Goal: Task Accomplishment & Management: Manage account settings

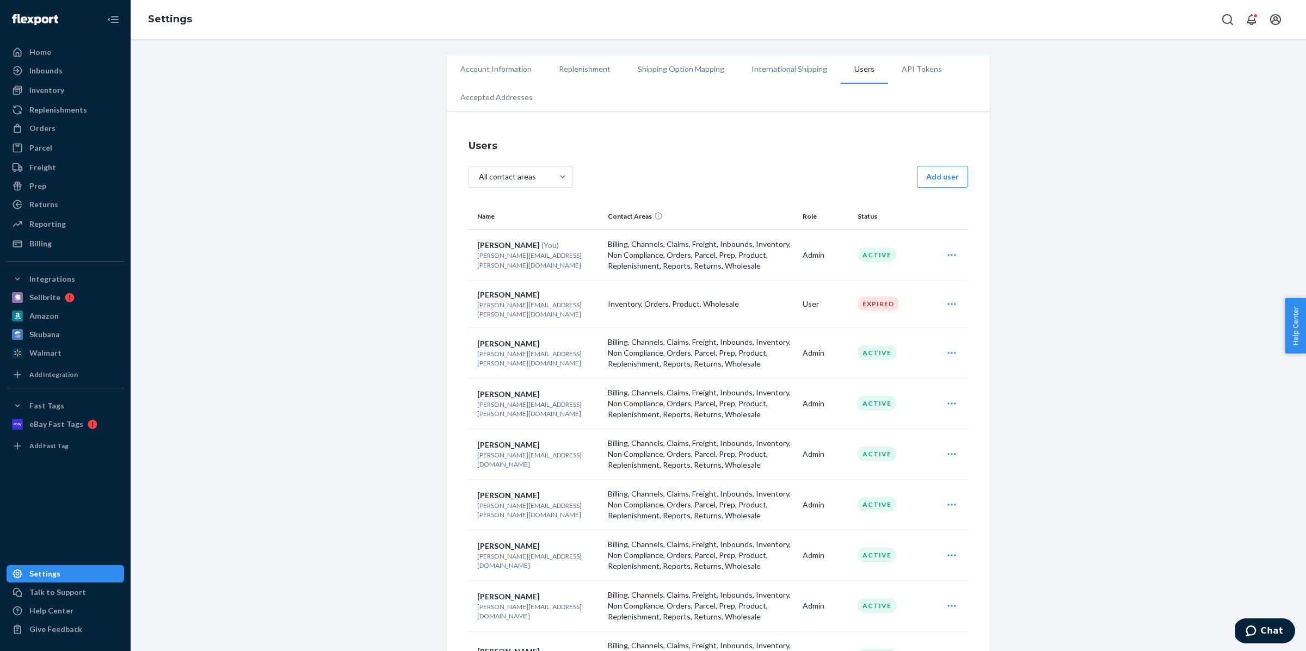
click at [491, 100] on li "Accepted Addresses" at bounding box center [497, 97] width 100 height 27
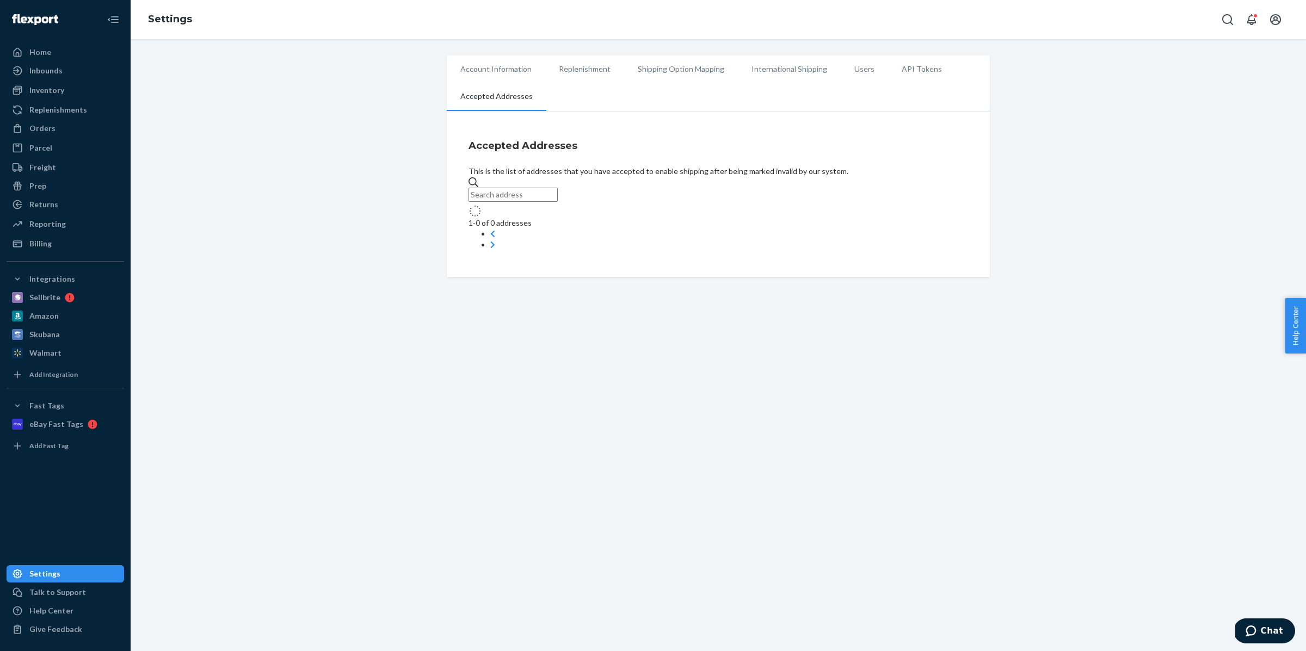
click at [870, 69] on li "Users" at bounding box center [864, 69] width 47 height 27
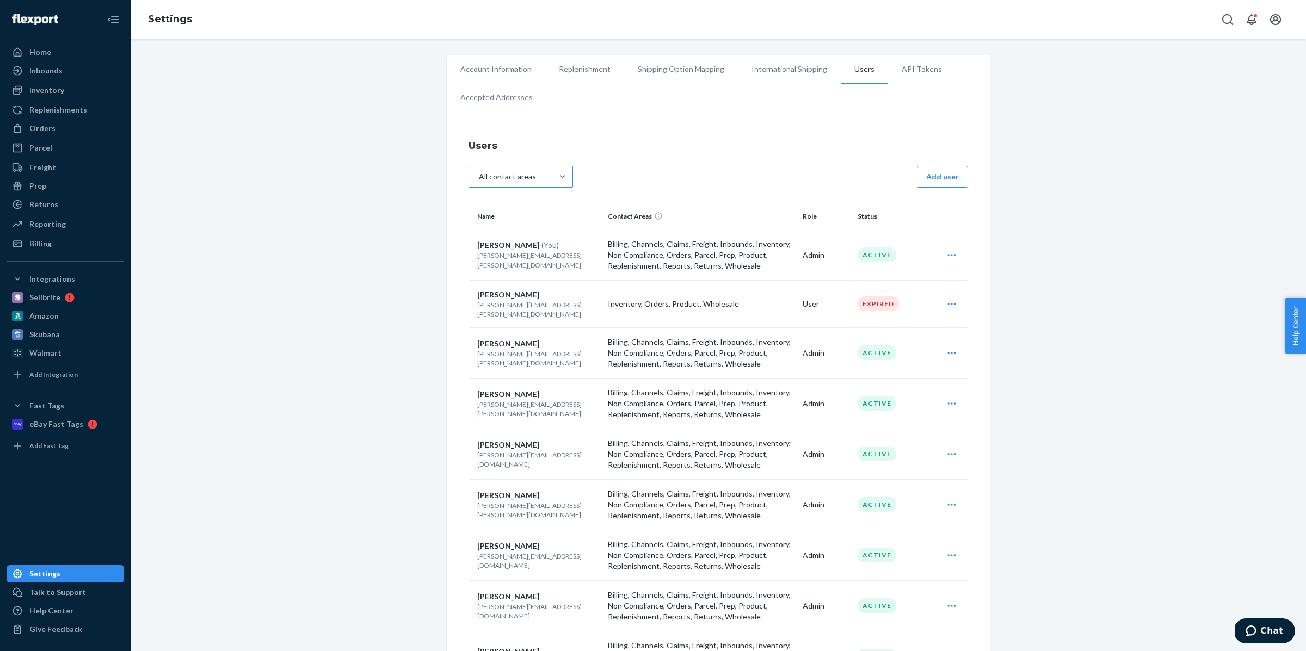
click at [552, 176] on div "All contact areas" at bounding box center [511, 177] width 84 height 20
click at [483, 177] on input "All contact areas" at bounding box center [483, 177] width 0 height 0
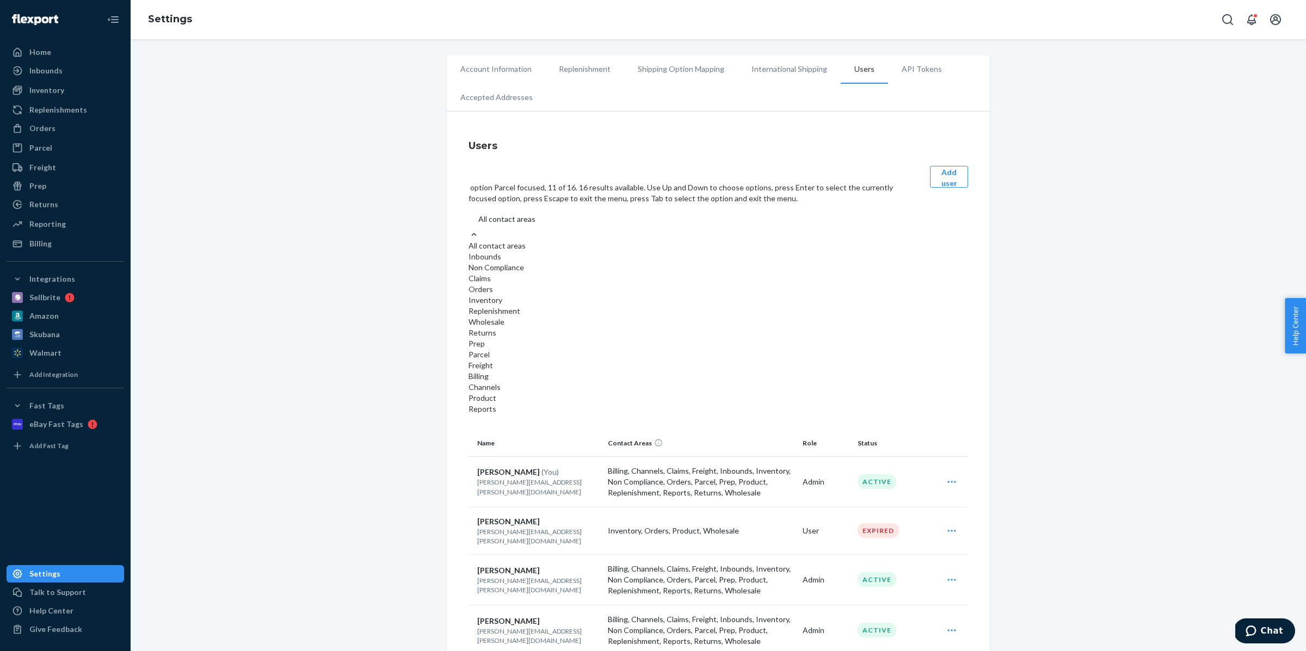
scroll to position [36, 0]
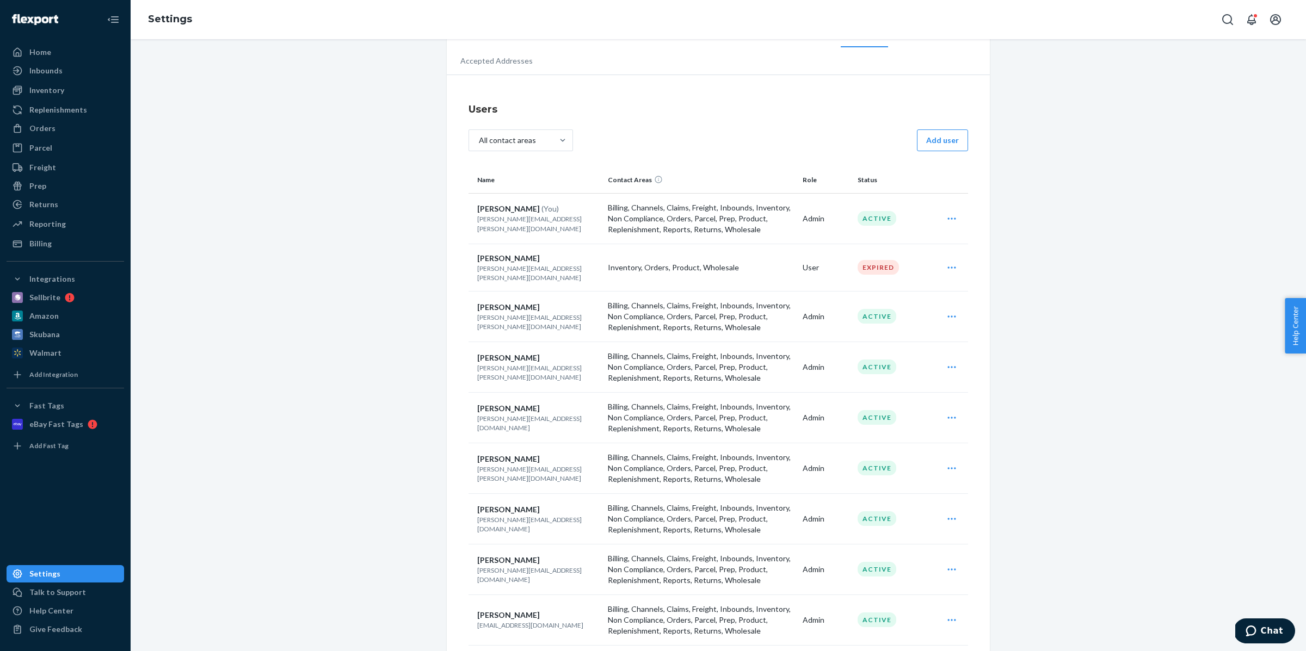
click at [692, 135] on div "All contact areas Add user" at bounding box center [719, 142] width 500 height 24
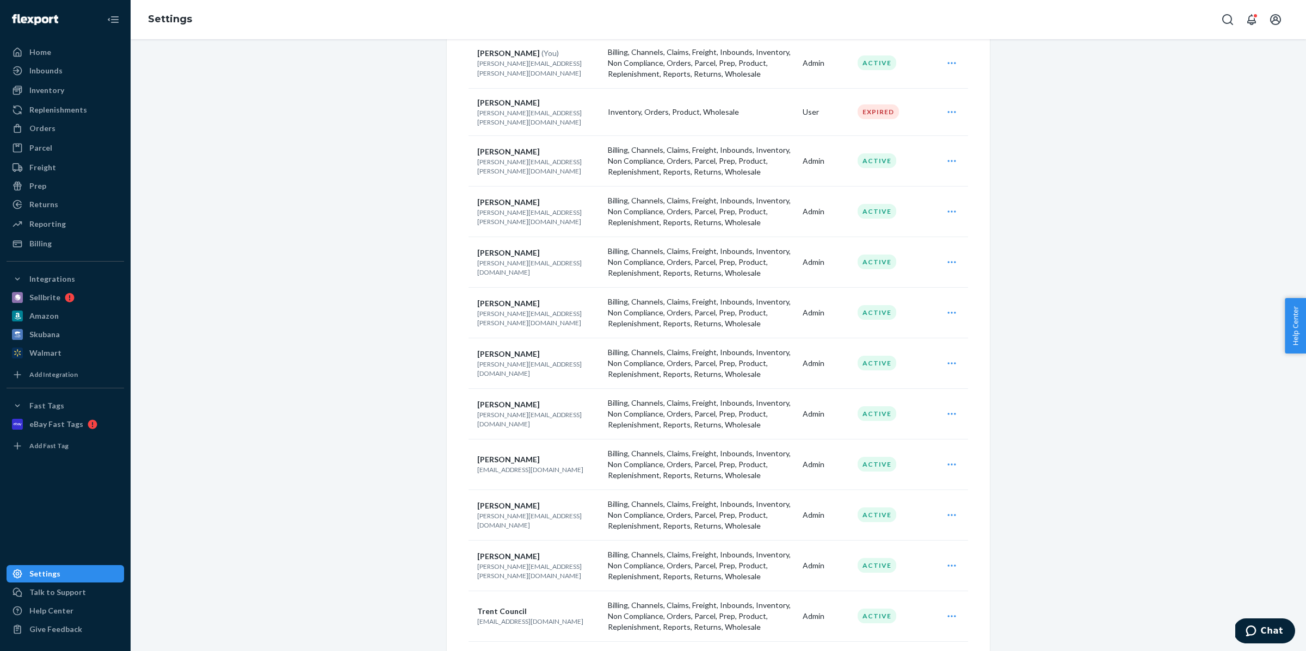
scroll to position [198, 0]
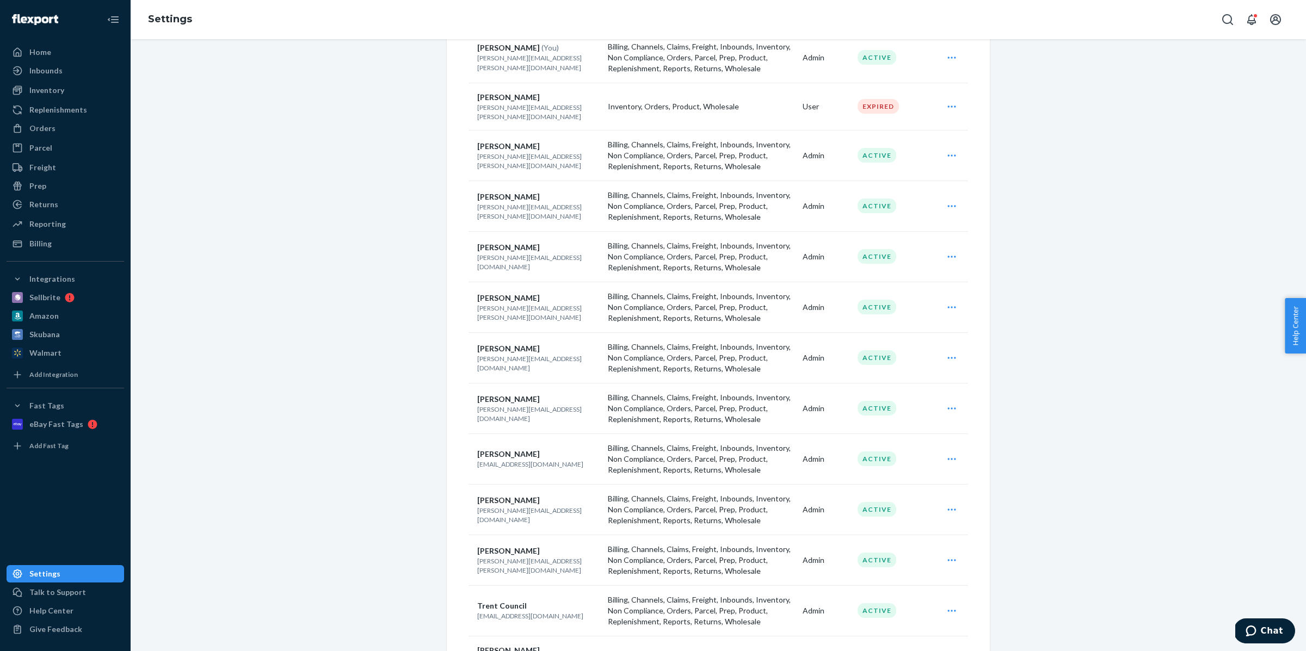
click at [945, 450] on div "Edit Archive" at bounding box center [952, 459] width 28 height 22
click at [966, 451] on span "Edit" at bounding box center [979, 448] width 26 height 8
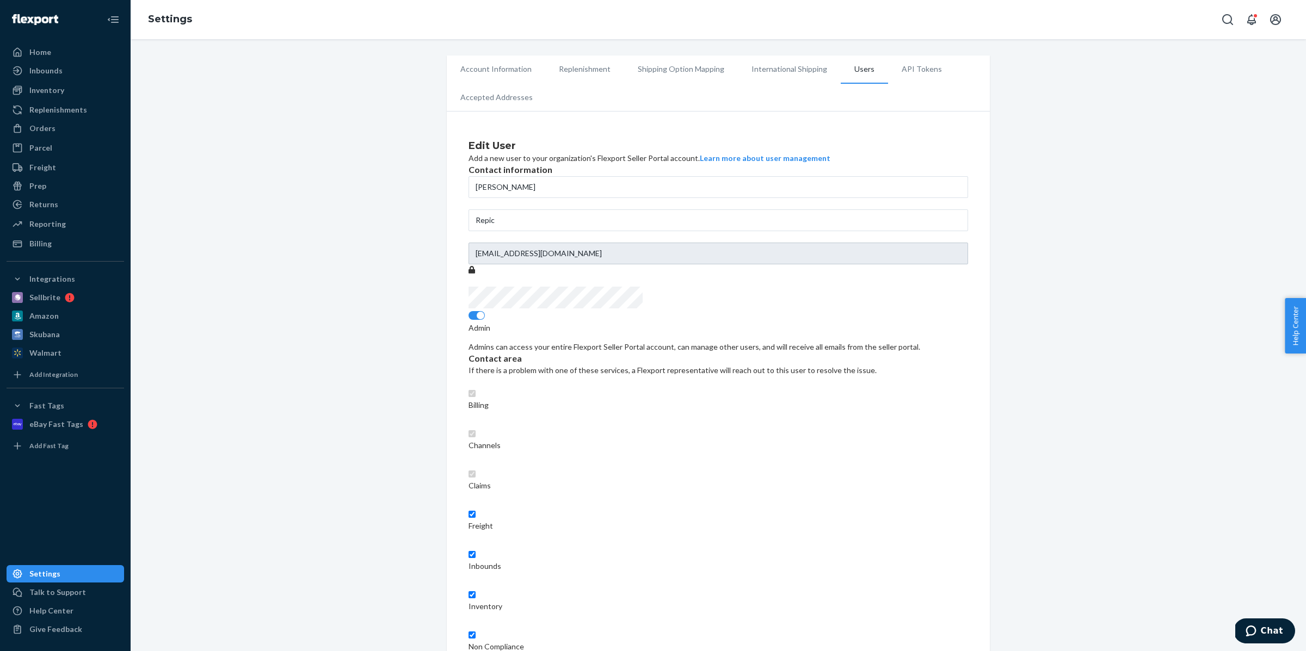
click at [864, 67] on li "Users" at bounding box center [864, 70] width 47 height 28
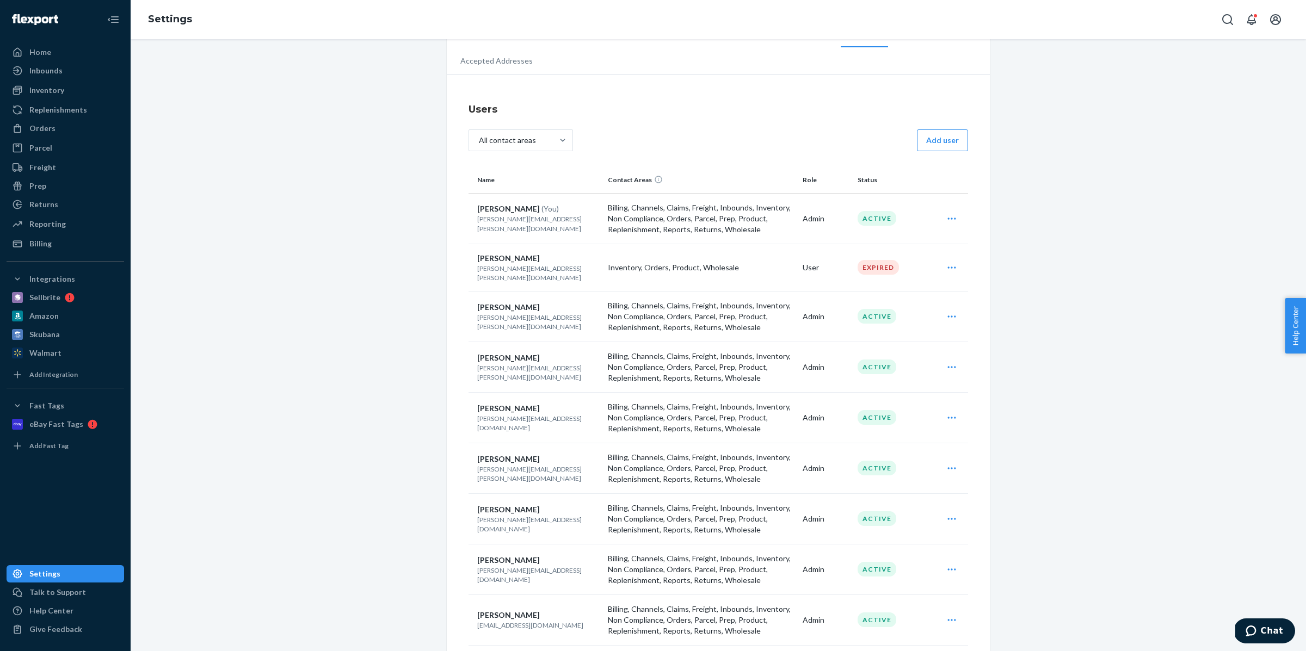
scroll to position [24, 0]
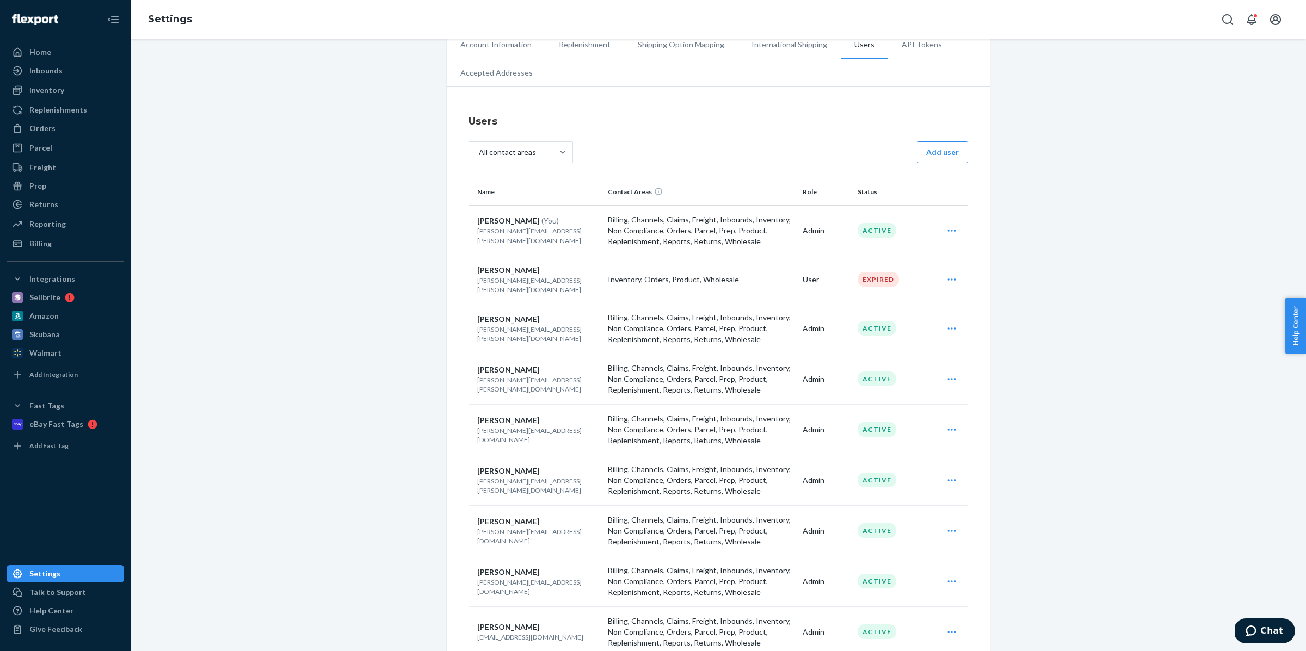
click at [949, 232] on icon "Open user actions" at bounding box center [951, 230] width 11 height 11
click at [957, 242] on button "Edit" at bounding box center [982, 230] width 51 height 23
